Goal: Task Accomplishment & Management: Manage account settings

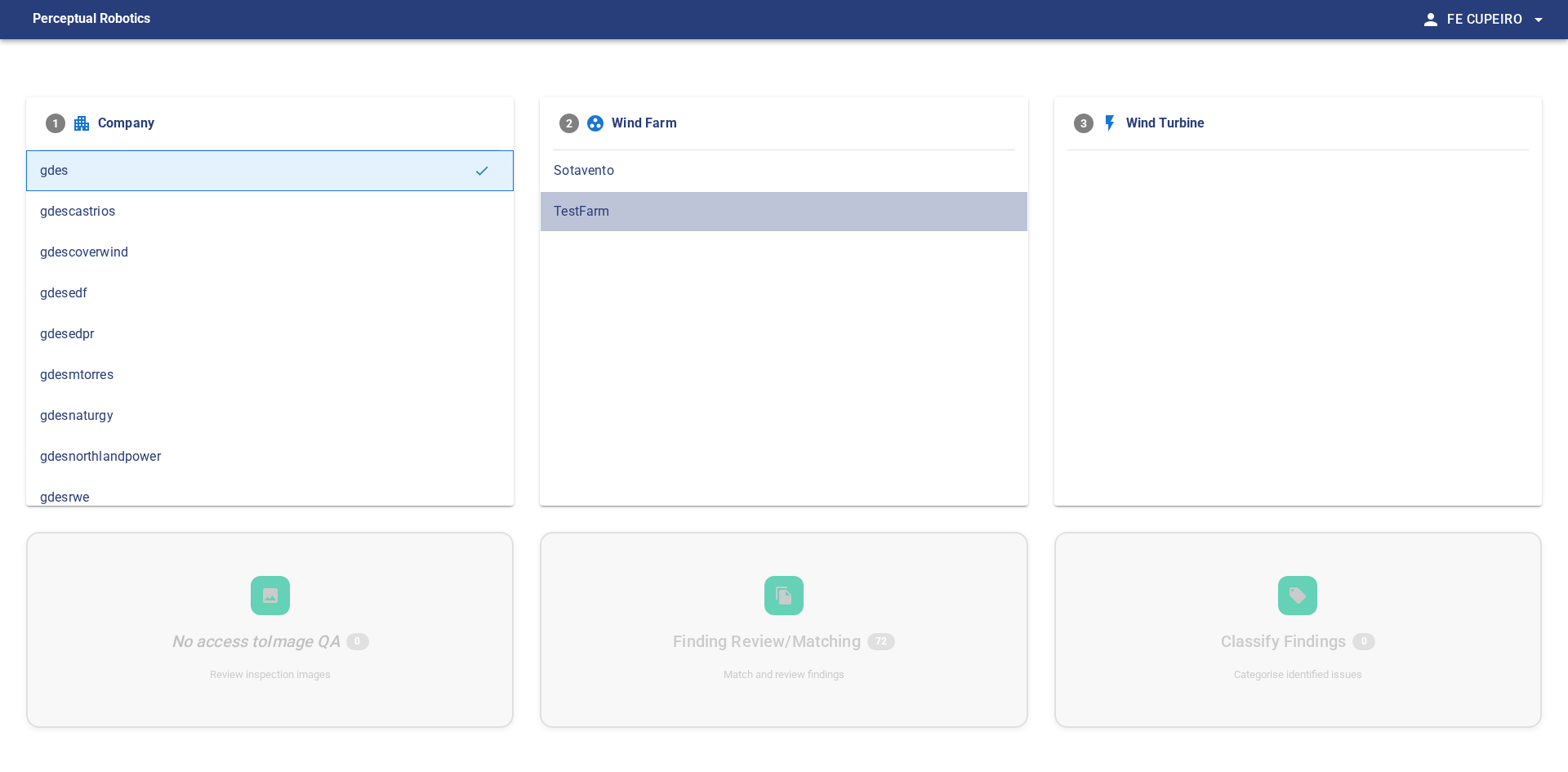
click at [567, 208] on span "TestFarm" at bounding box center [783, 211] width 459 height 20
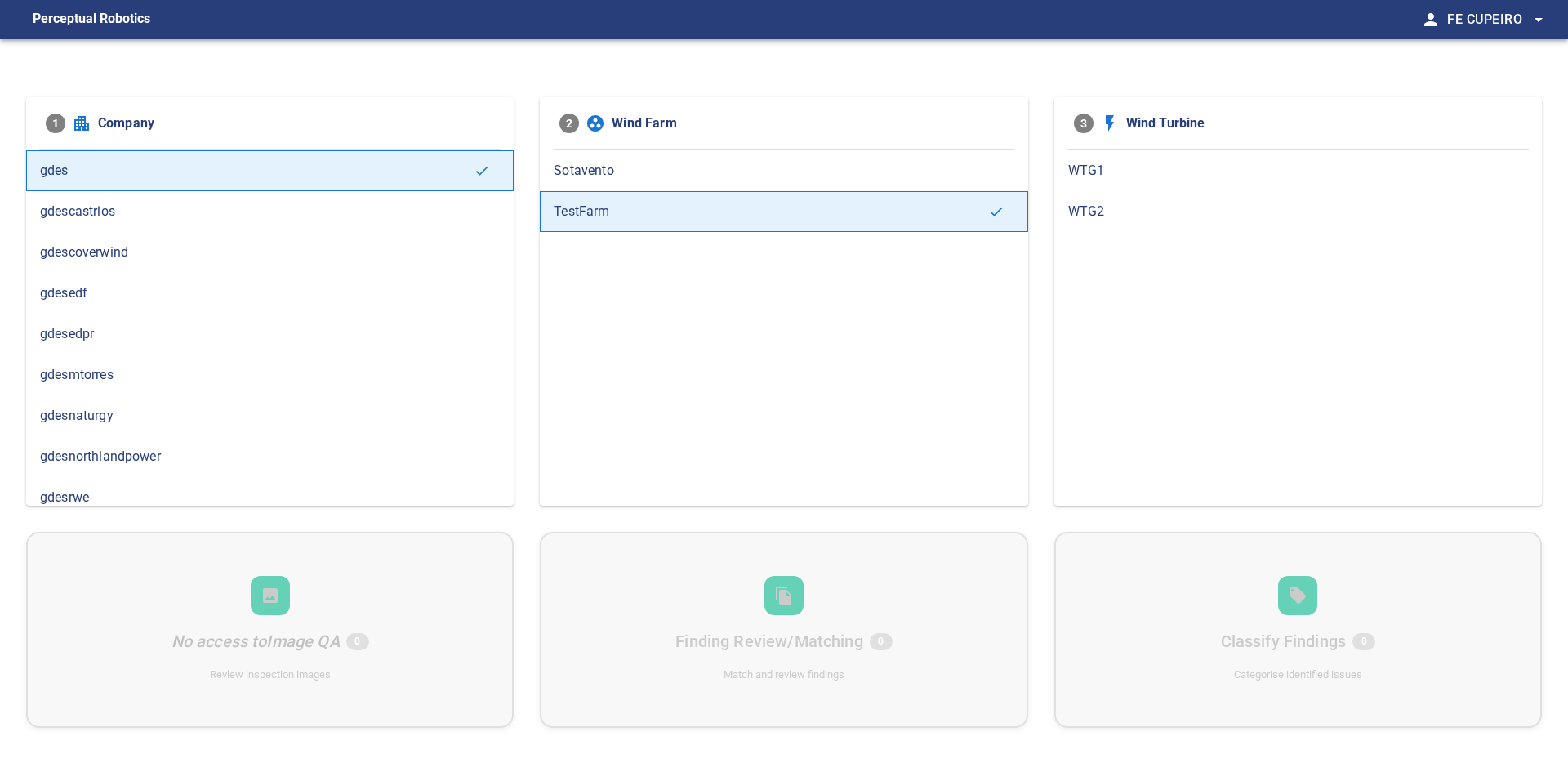
click at [1098, 215] on span "WTG2" at bounding box center [1297, 211] width 459 height 20
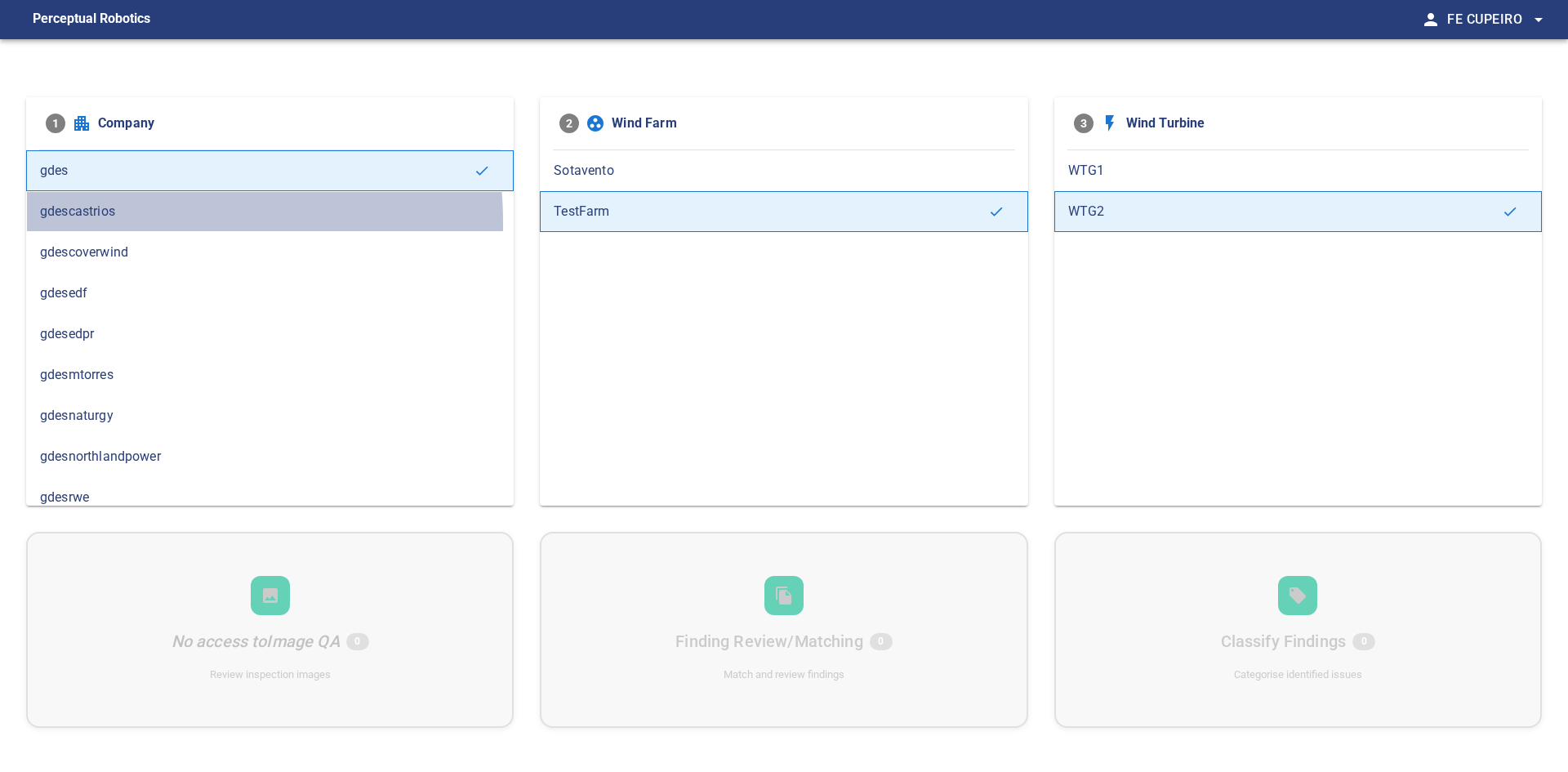
click at [98, 222] on div "gdescastrios" at bounding box center [269, 211] width 487 height 41
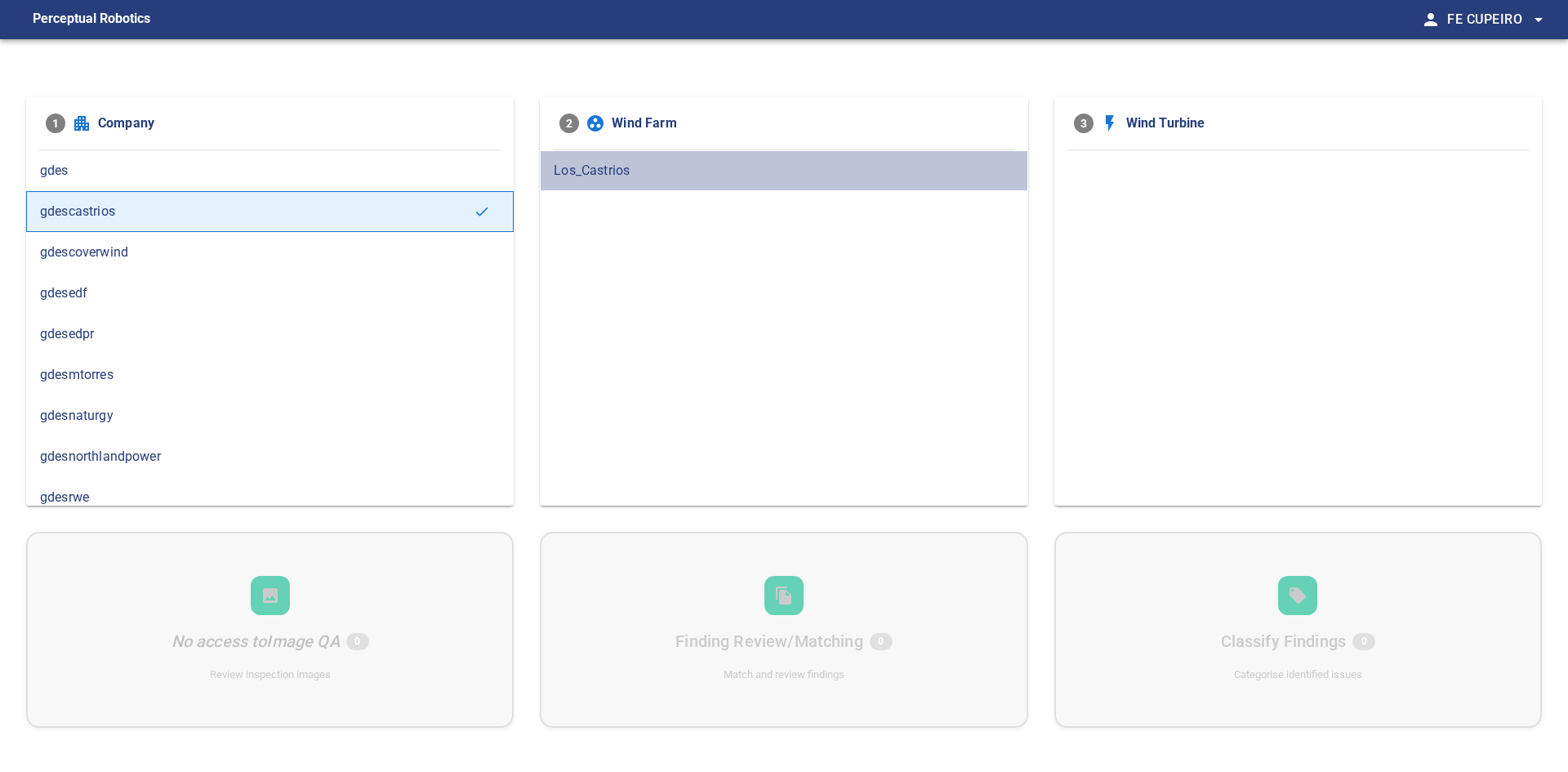
click at [608, 155] on div "Los_Castrios" at bounding box center [783, 170] width 487 height 41
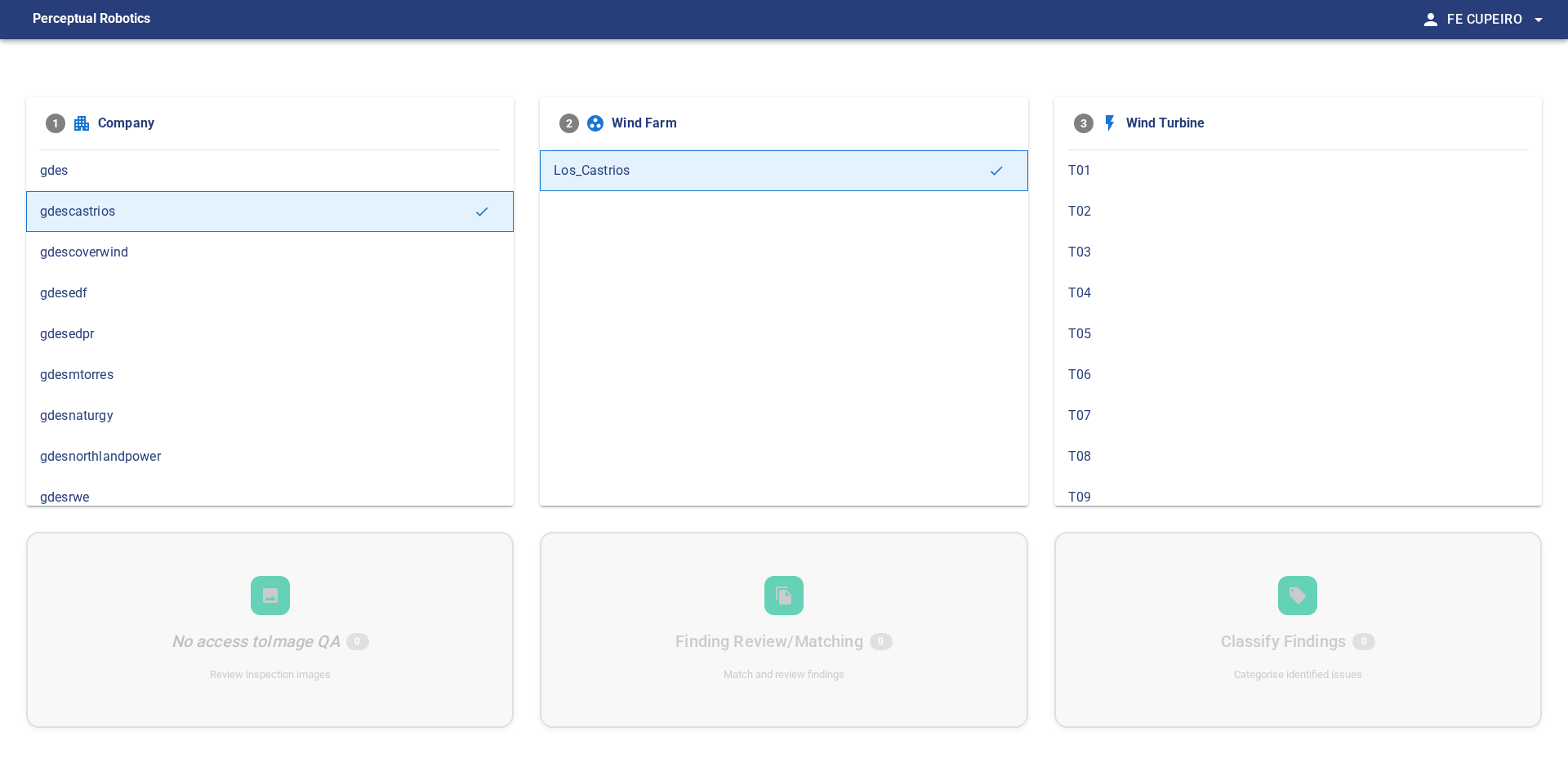
click at [1088, 218] on span "T02" at bounding box center [1297, 211] width 459 height 20
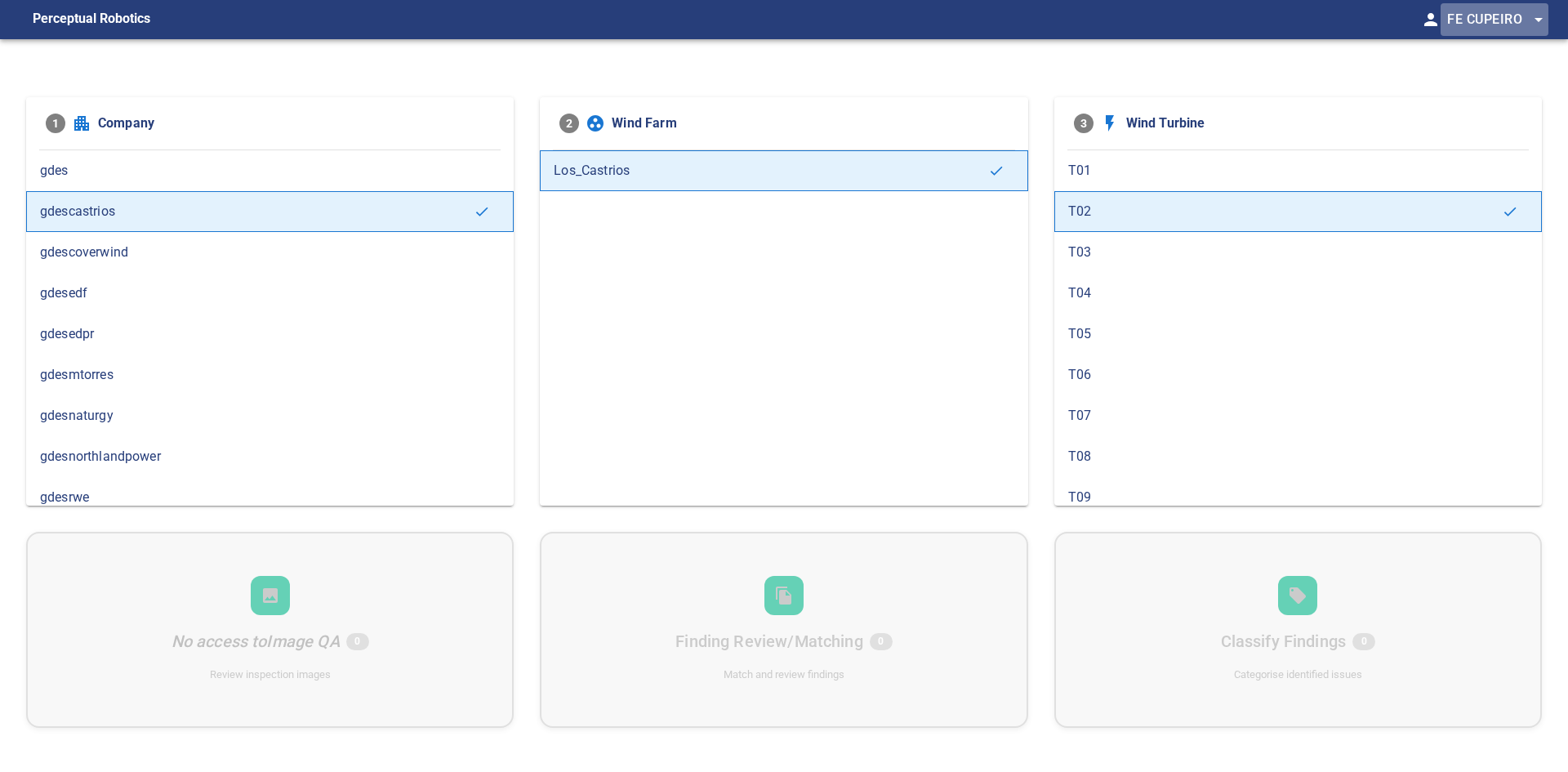
click at [1538, 16] on span "arrow_drop_down" at bounding box center [1538, 20] width 20 height 20
click at [1530, 35] on li "exit_to_app Logout" at bounding box center [1489, 30] width 97 height 20
